Goal: Information Seeking & Learning: Check status

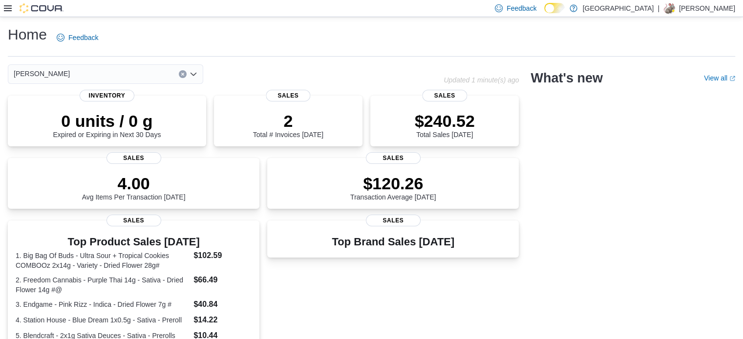
click at [6, 5] on icon at bounding box center [8, 8] width 8 height 8
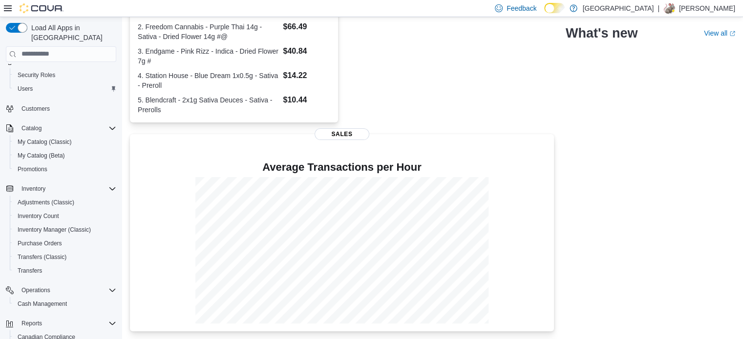
scroll to position [125, 0]
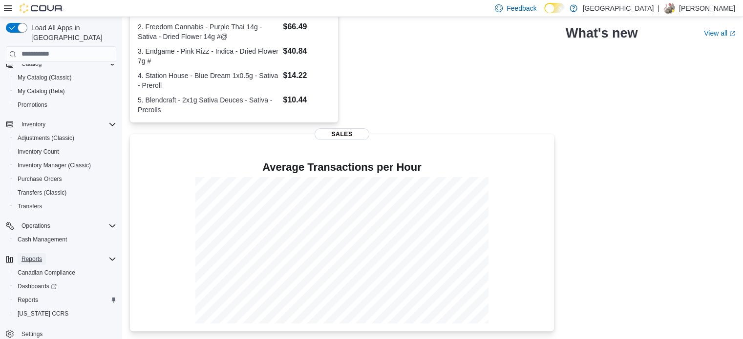
click at [39, 255] on span "Reports" at bounding box center [31, 260] width 21 height 12
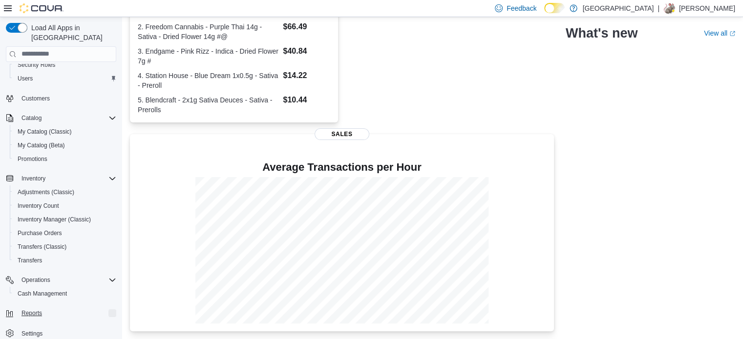
scroll to position [70, 0]
click at [53, 308] on div "Reports" at bounding box center [67, 314] width 99 height 12
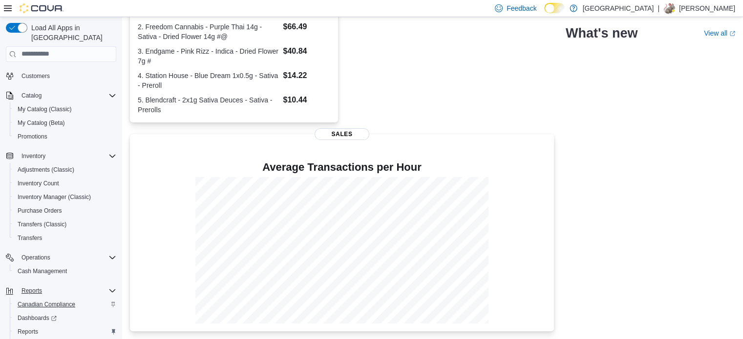
scroll to position [125, 0]
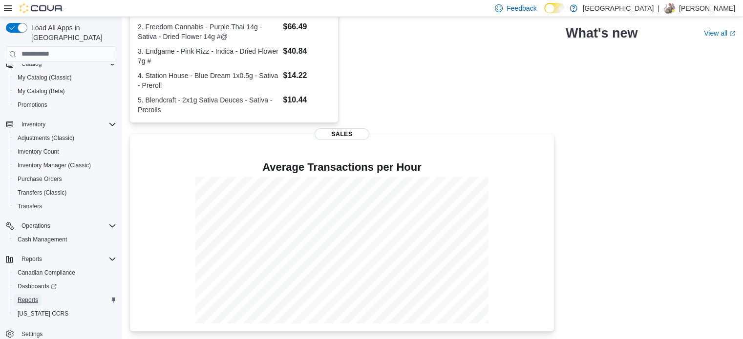
click at [30, 297] on span "Reports" at bounding box center [28, 301] width 21 height 8
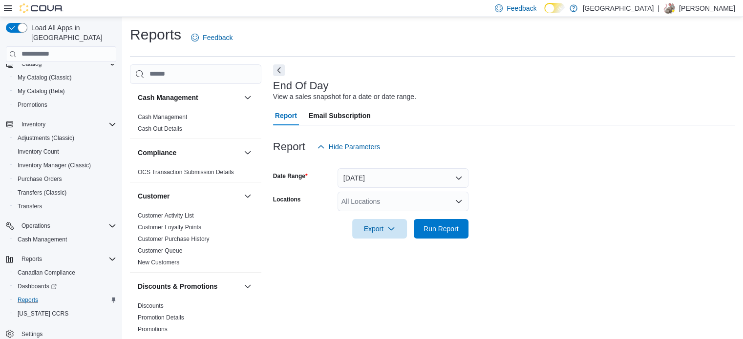
scroll to position [6, 0]
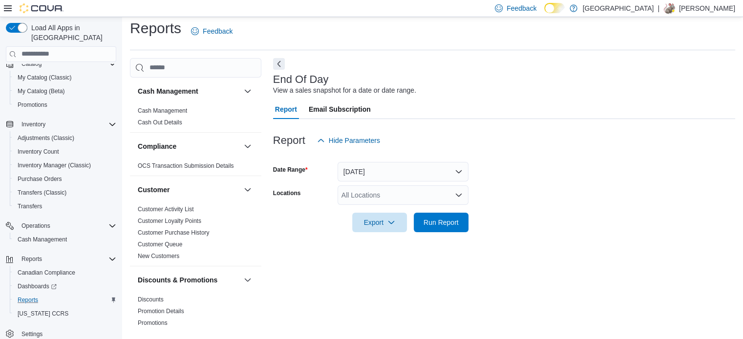
click at [440, 197] on div "All Locations" at bounding box center [403, 196] width 131 height 20
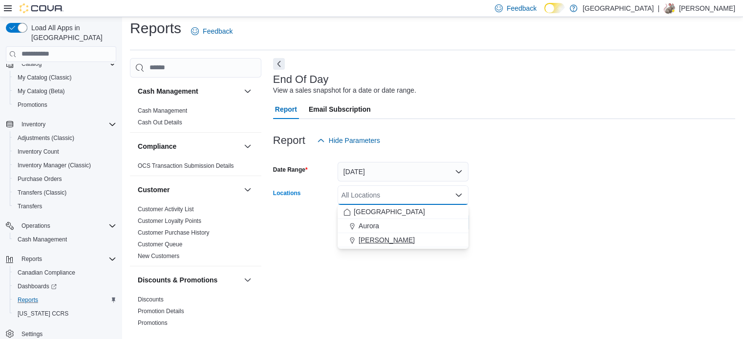
click at [454, 241] on div "[PERSON_NAME]" at bounding box center [402, 240] width 119 height 10
click at [515, 192] on form "Date Range [DATE] Locations [GEOGRAPHIC_DATA] [GEOGRAPHIC_DATA] Combo box. Sele…" at bounding box center [504, 191] width 462 height 82
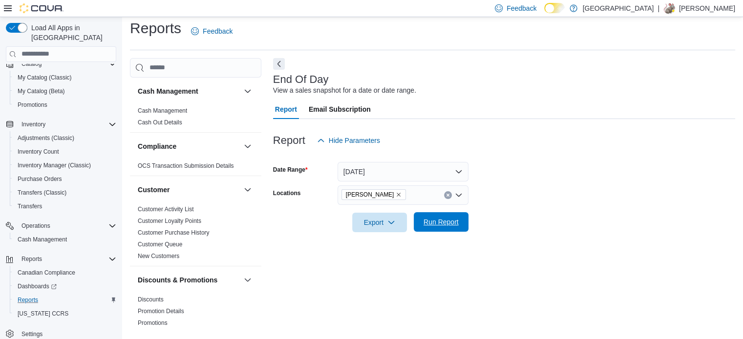
click at [417, 226] on button "Run Report" at bounding box center [441, 222] width 55 height 20
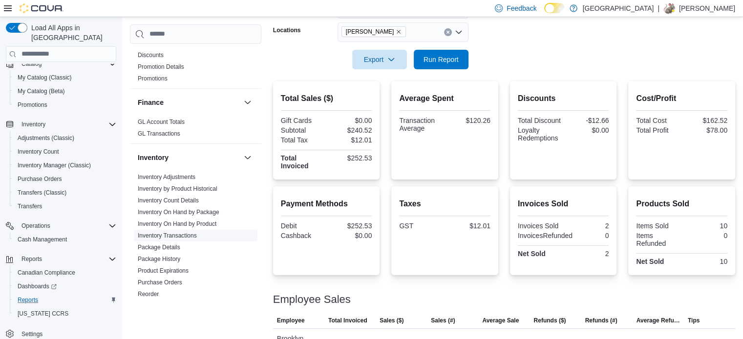
scroll to position [244, 0]
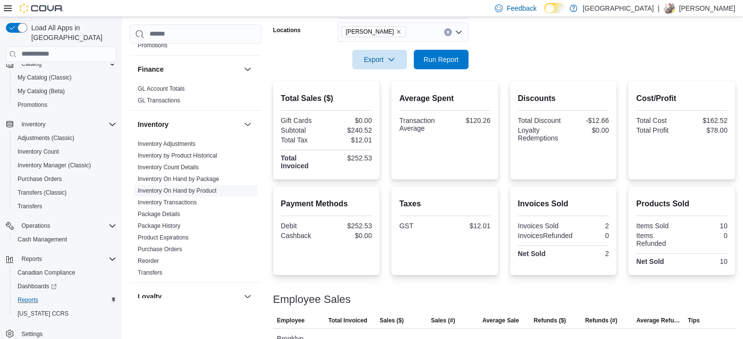
click at [185, 188] on link "Inventory On Hand by Product" at bounding box center [177, 191] width 79 height 7
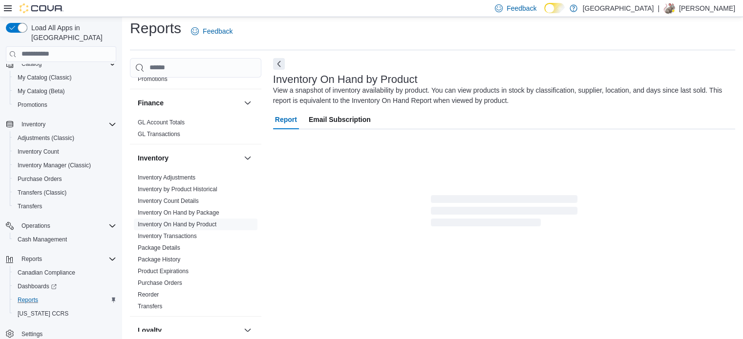
scroll to position [33, 0]
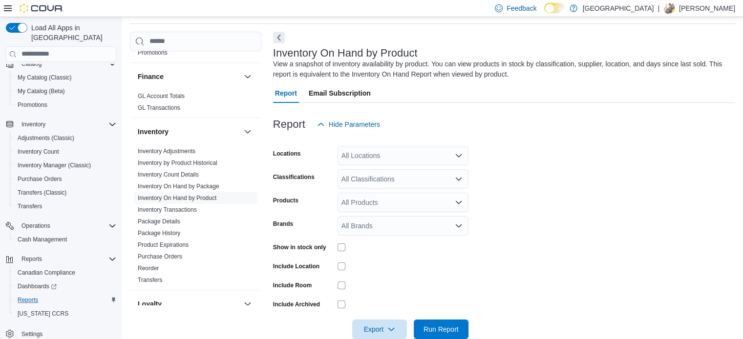
click at [446, 158] on div "All Locations" at bounding box center [403, 156] width 131 height 20
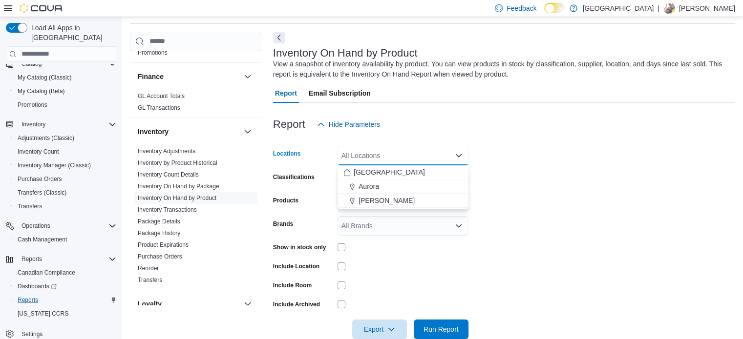
click at [445, 154] on div "All Locations" at bounding box center [403, 156] width 131 height 20
click at [446, 196] on div "[PERSON_NAME]" at bounding box center [402, 201] width 119 height 10
drag, startPoint x: 543, startPoint y: 189, endPoint x: 436, endPoint y: 187, distance: 106.5
click at [543, 188] on form "Locations [GEOGRAPHIC_DATA] Cannabis Combo box. Selected. Aurora Cannabis. Pres…" at bounding box center [504, 236] width 462 height 205
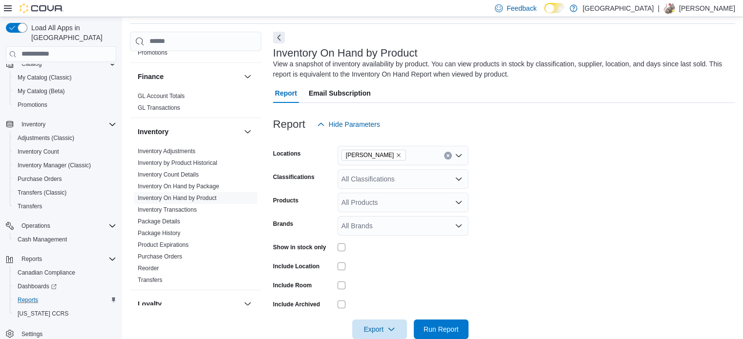
click at [428, 187] on div "All Classifications" at bounding box center [403, 179] width 131 height 20
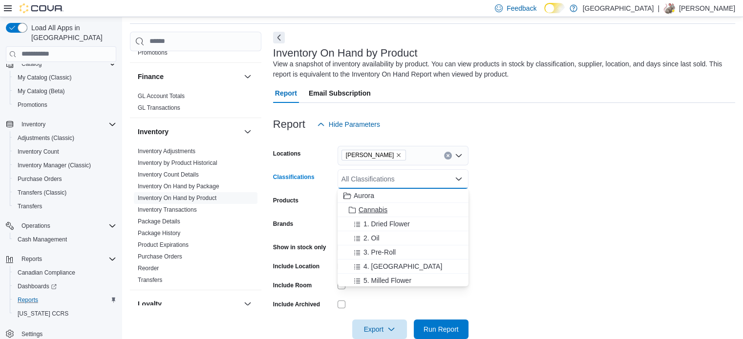
click at [436, 211] on div "Cannabis" at bounding box center [402, 210] width 119 height 10
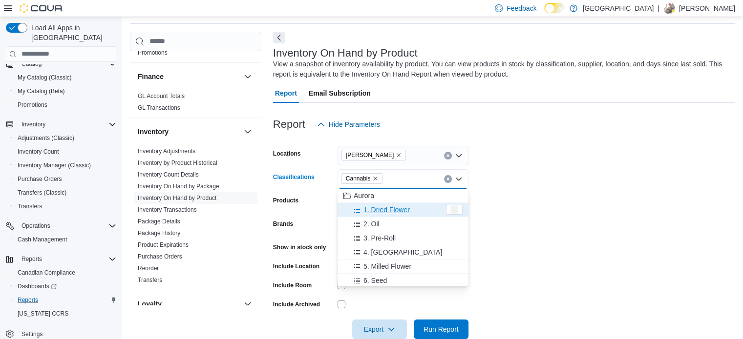
click at [603, 218] on form "Locations Aurora Cannabis Classifications Cannabis Combo box. Selected. Cannabi…" at bounding box center [504, 236] width 462 height 205
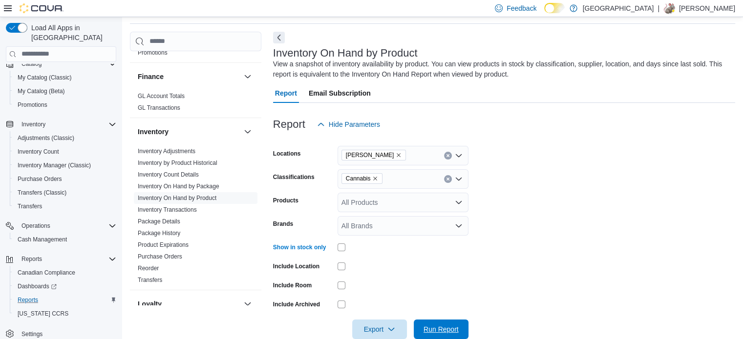
click at [457, 330] on span "Run Report" at bounding box center [441, 330] width 35 height 10
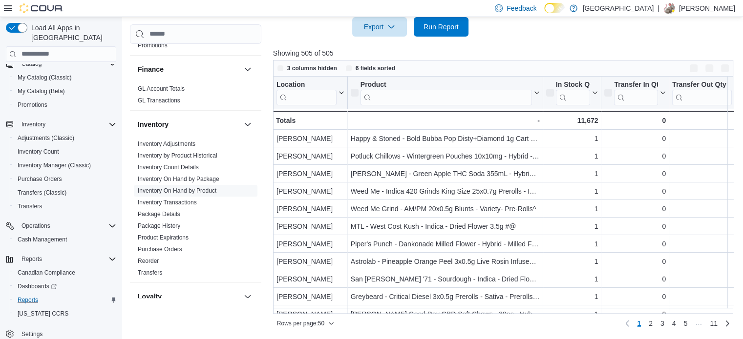
scroll to position [335, 0]
click at [508, 42] on div at bounding box center [505, 43] width 465 height 12
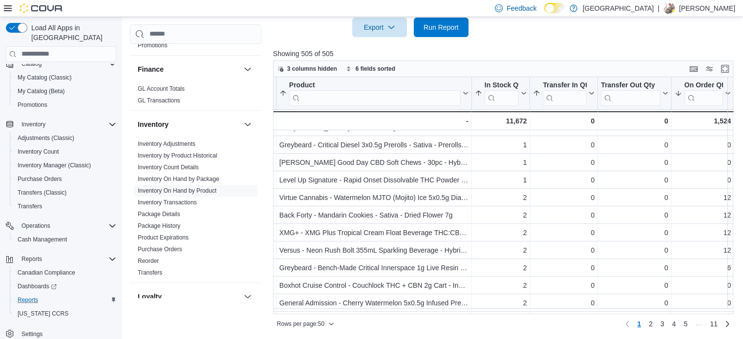
scroll to position [170, 71]
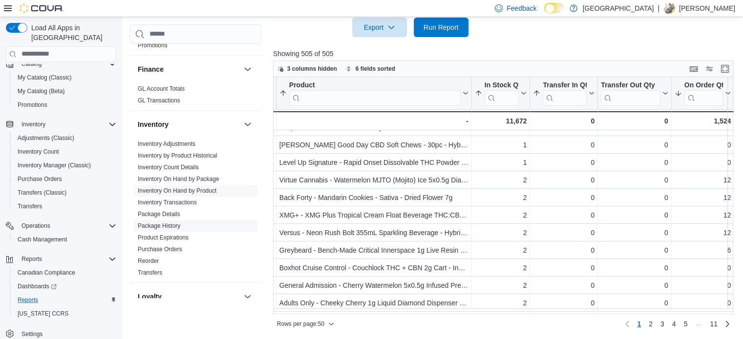
click at [174, 228] on link "Package History" at bounding box center [159, 226] width 42 height 7
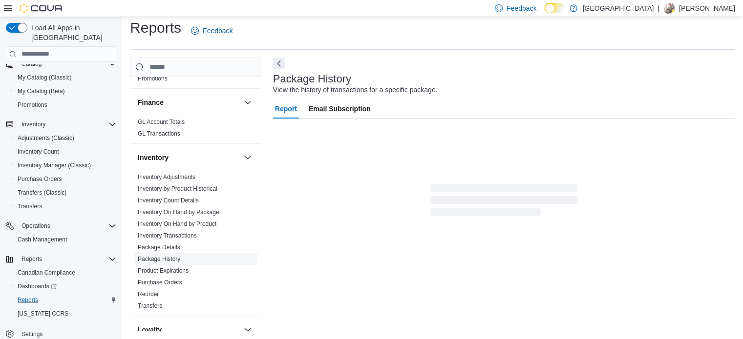
scroll to position [6, 0]
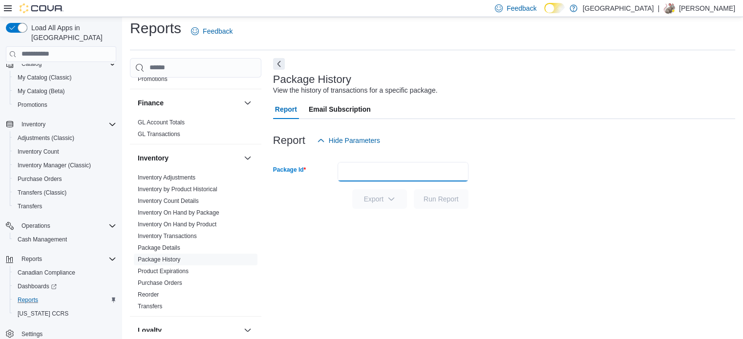
click at [362, 171] on input "Package Id" at bounding box center [403, 172] width 131 height 20
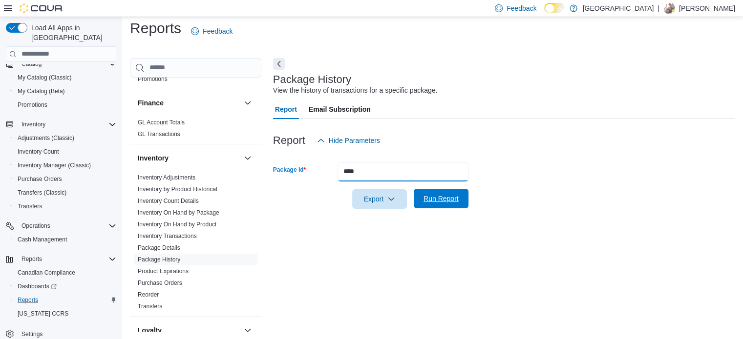
type input "****"
click at [447, 201] on span "Run Report" at bounding box center [441, 199] width 35 height 10
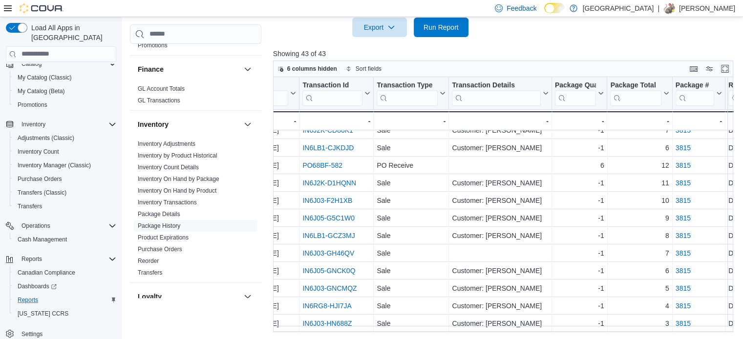
scroll to position [559, 404]
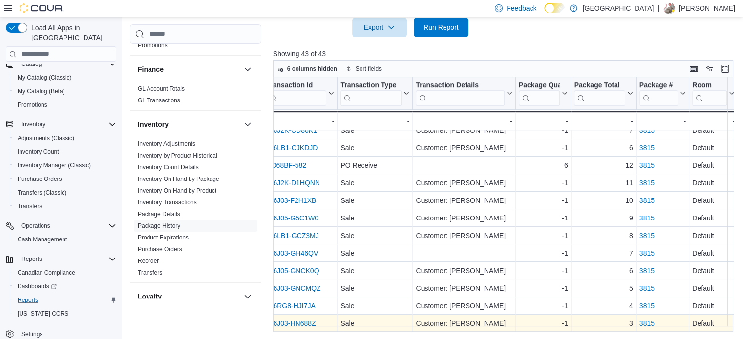
click at [639, 326] on div "3815 - Package URL, column 9, row 43" at bounding box center [662, 324] width 53 height 18
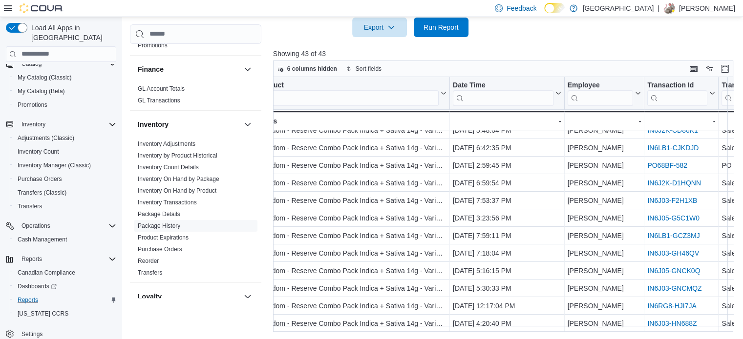
scroll to position [559, 12]
